Goal: Task Accomplishment & Management: Manage account settings

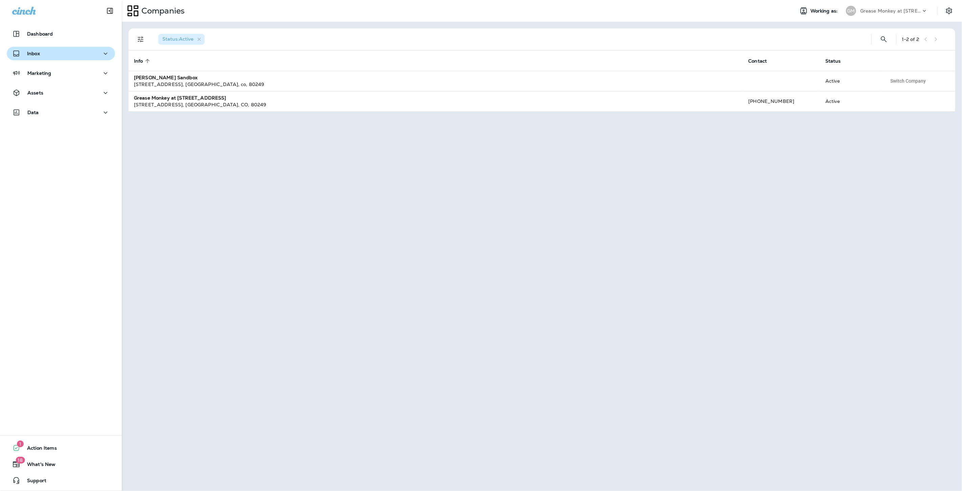
click at [41, 54] on div "Inbox" at bounding box center [60, 53] width 97 height 8
click at [42, 70] on p "Text Messages" at bounding box center [46, 71] width 41 height 6
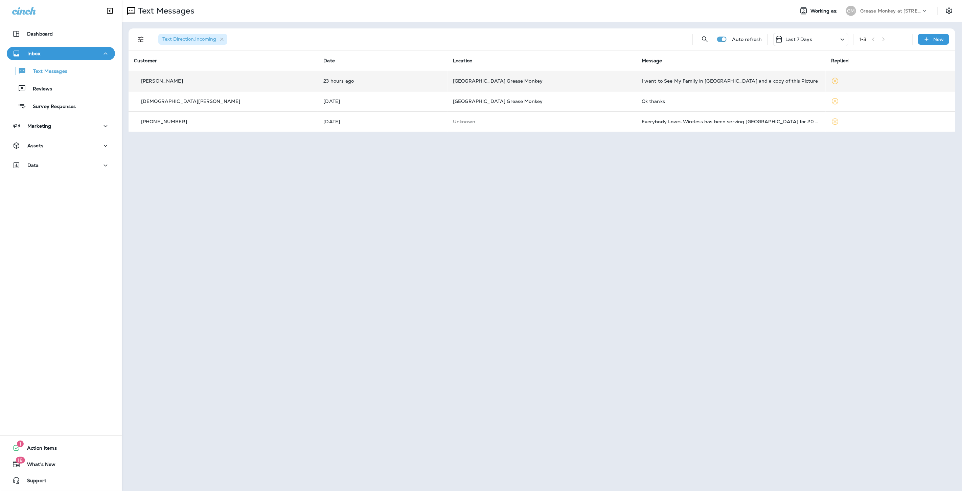
click at [661, 82] on div "I want to See My Family in [GEOGRAPHIC_DATA] and a copy of this Picture" at bounding box center [731, 80] width 179 height 5
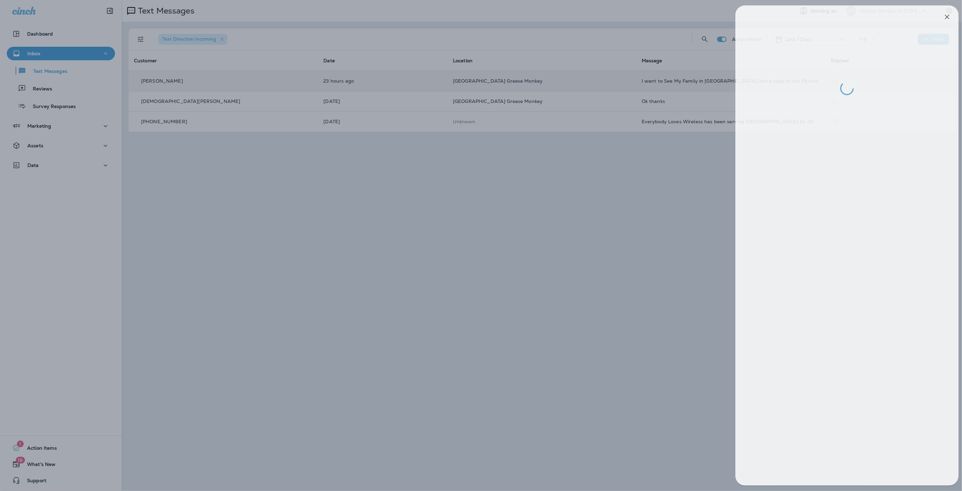
click at [544, 98] on div at bounding box center [486, 245] width 962 height 491
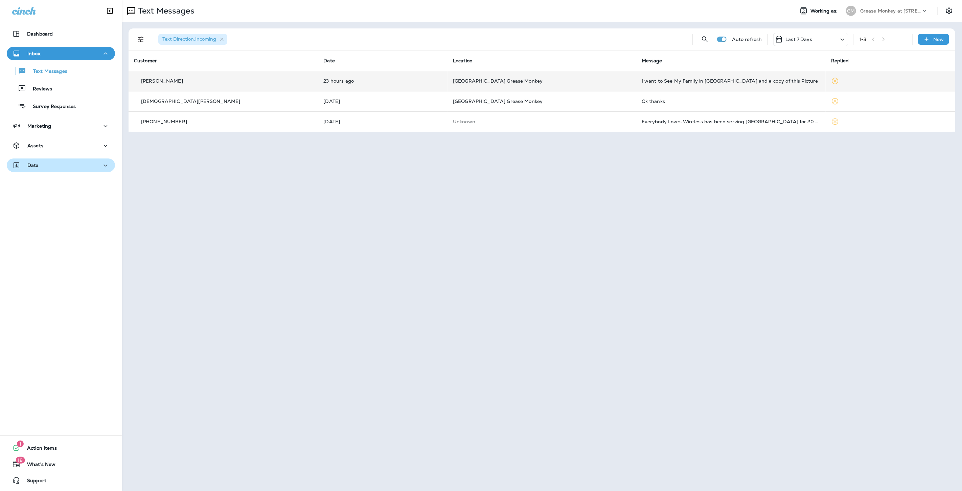
click at [32, 170] on button "Data" at bounding box center [61, 165] width 108 height 14
click at [72, 143] on div "Assets" at bounding box center [60, 145] width 97 height 8
click at [71, 164] on div "Segments" at bounding box center [60, 163] width 103 height 10
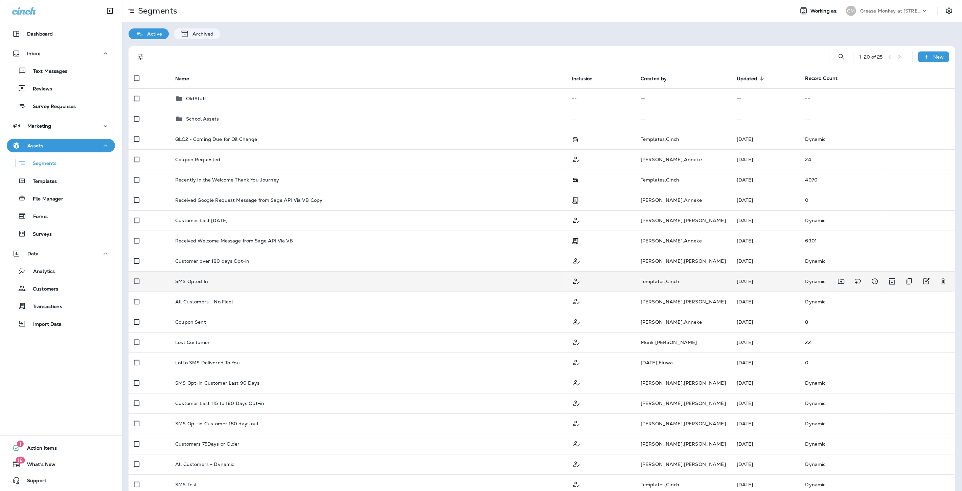
click at [285, 285] on td "SMS Opted In" at bounding box center [368, 281] width 397 height 20
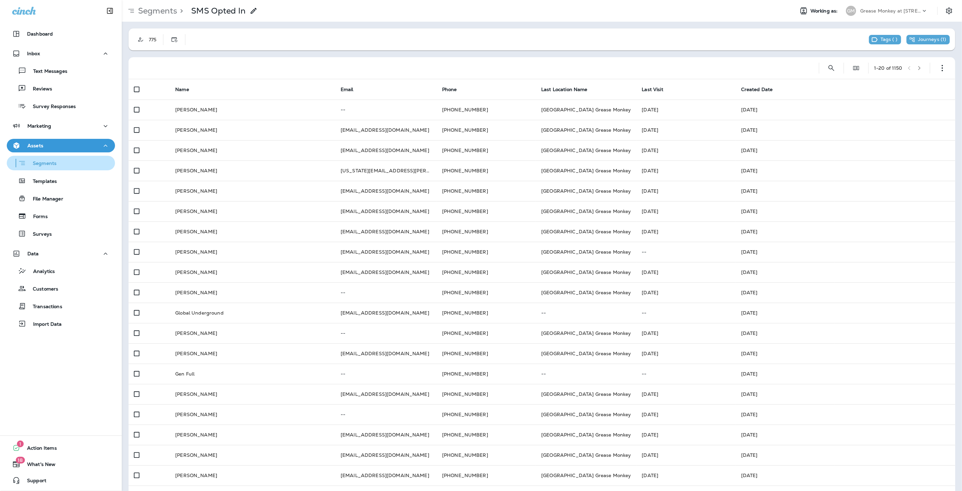
click at [52, 164] on p "Segments" at bounding box center [41, 163] width 30 height 7
